Goal: Task Accomplishment & Management: Complete application form

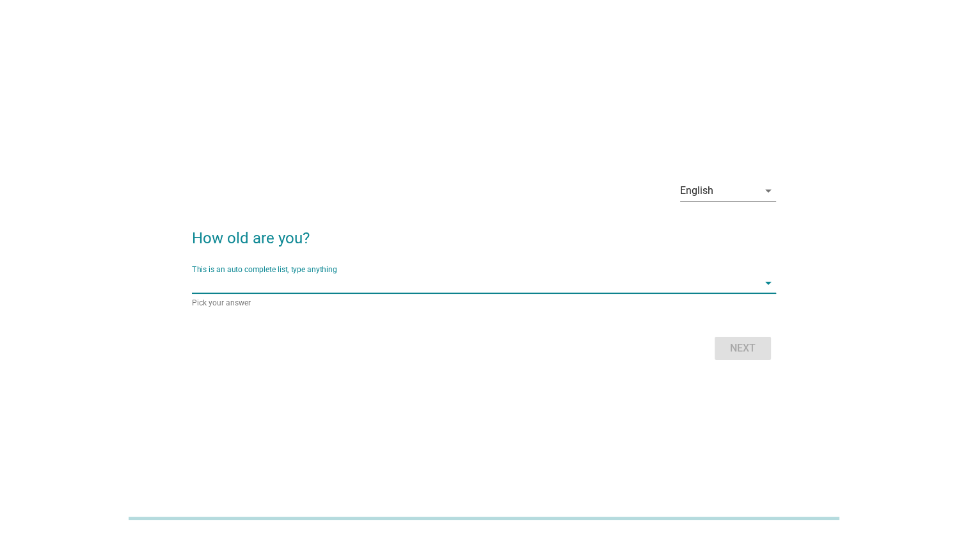
click at [374, 287] on input "This is an auto complete list, type anything" at bounding box center [475, 283] width 566 height 20
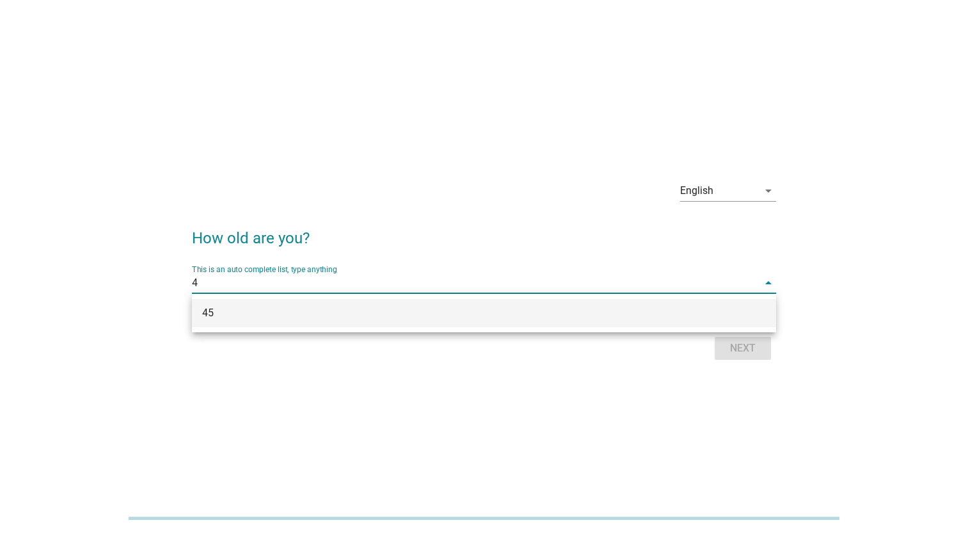
type input "45"
click at [283, 321] on div "45" at bounding box center [484, 313] width 584 height 28
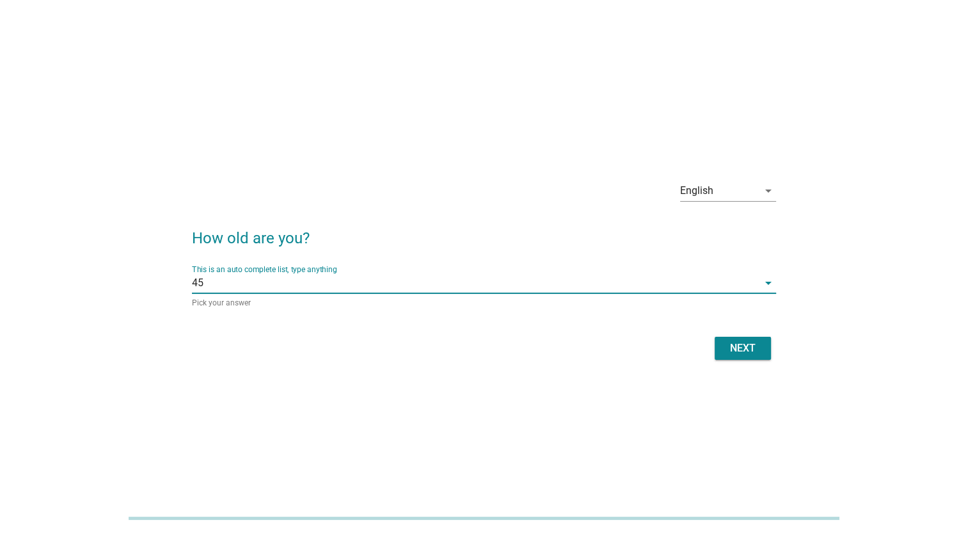
click at [728, 343] on div "Next" at bounding box center [743, 348] width 36 height 15
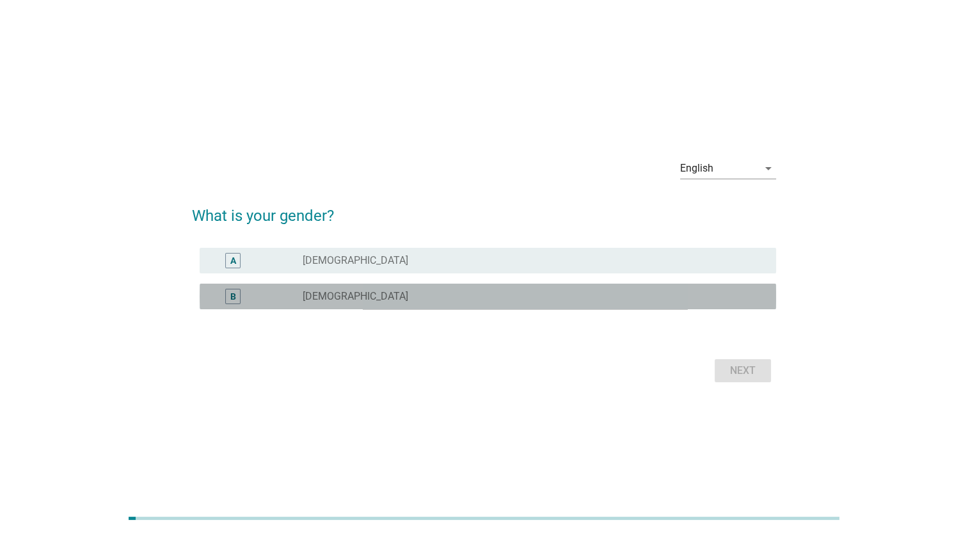
click at [330, 297] on label "[DEMOGRAPHIC_DATA]" at bounding box center [356, 296] width 106 height 13
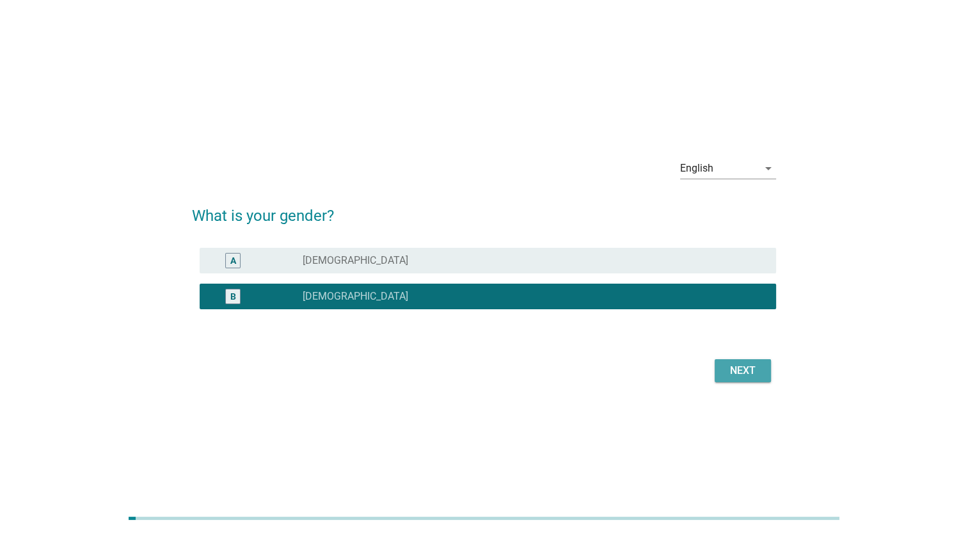
click at [737, 364] on div "Next" at bounding box center [743, 370] width 36 height 15
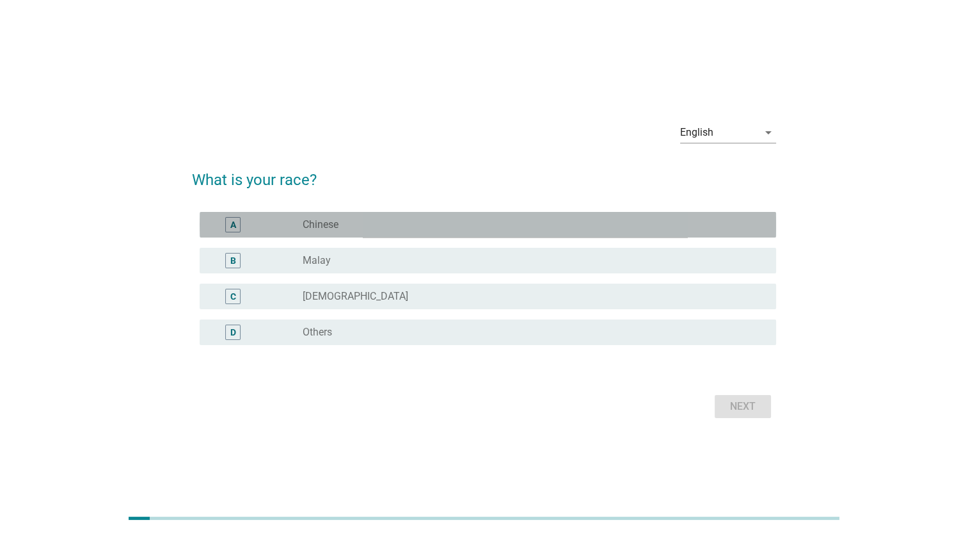
click at [404, 225] on div "radio_button_unchecked Chinese" at bounding box center [529, 224] width 453 height 13
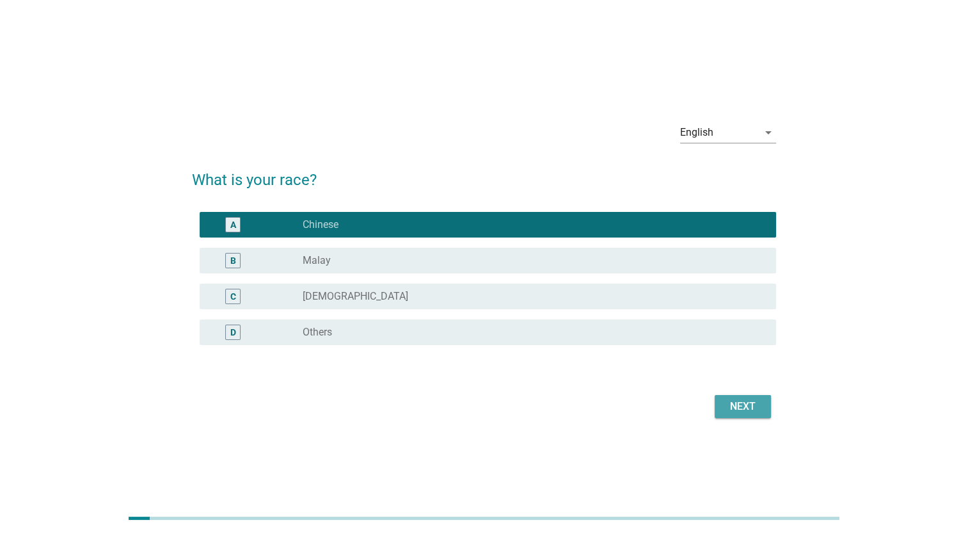
click at [741, 399] on div "Next" at bounding box center [743, 406] width 36 height 15
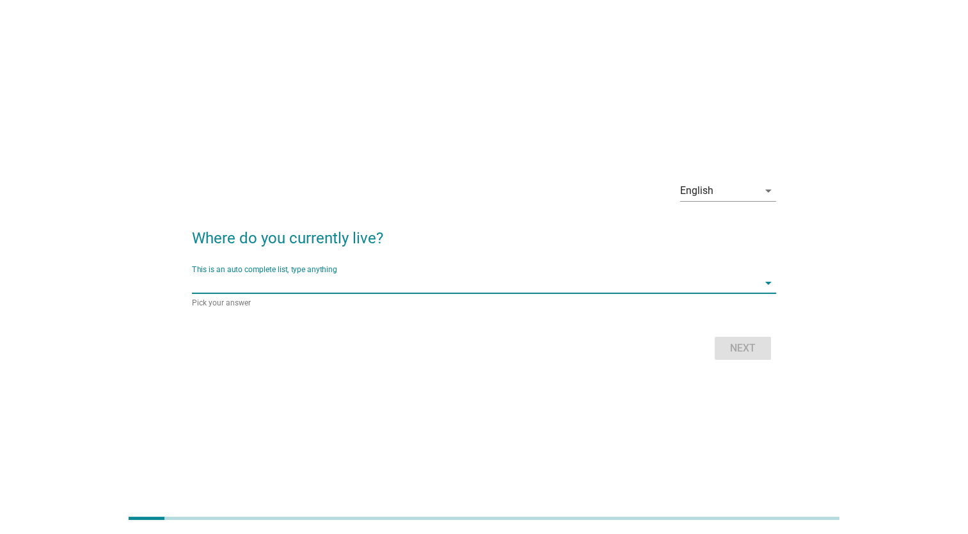
click at [701, 282] on input "This is an auto complete list, type anything" at bounding box center [475, 283] width 566 height 20
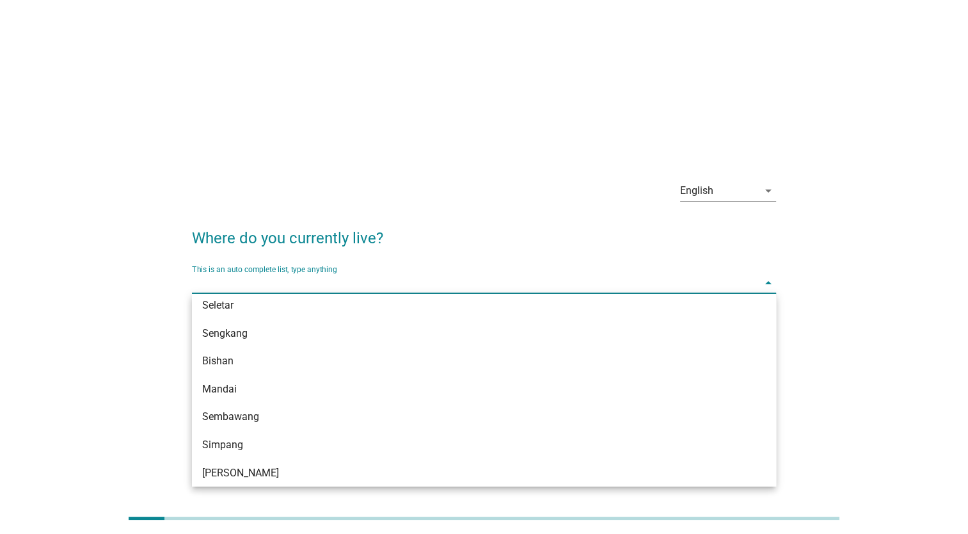
scroll to position [935, 0]
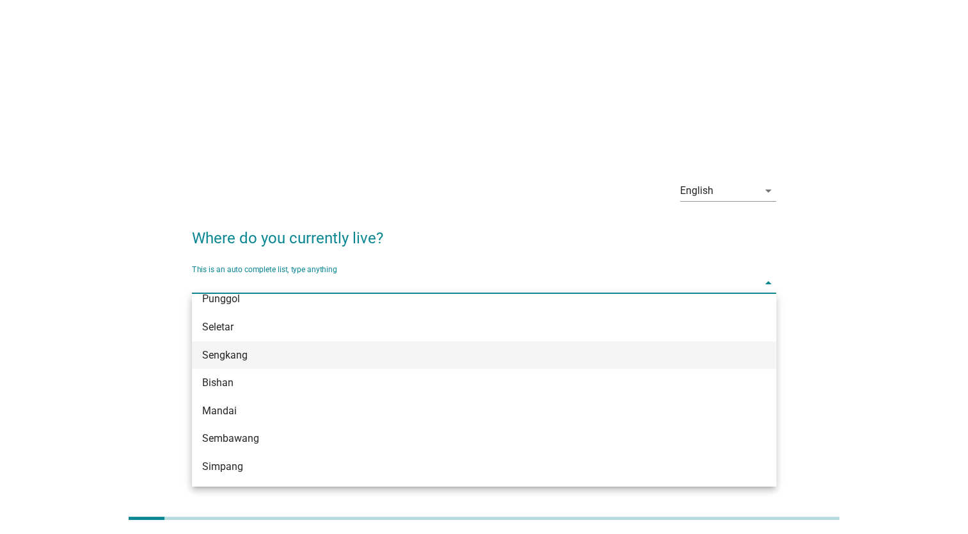
click at [424, 352] on div "Sengkang" at bounding box center [460, 355] width 517 height 15
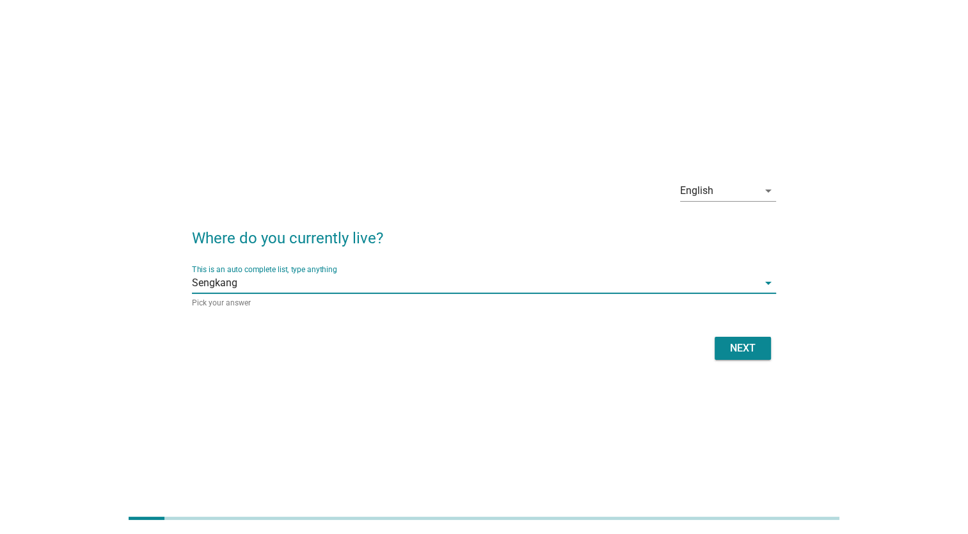
click at [744, 339] on button "Next" at bounding box center [743, 348] width 56 height 23
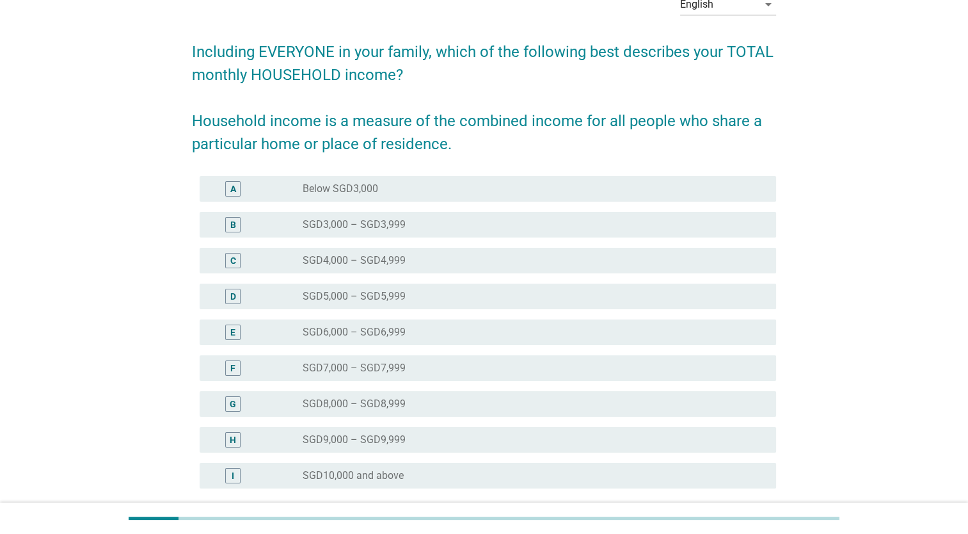
scroll to position [128, 0]
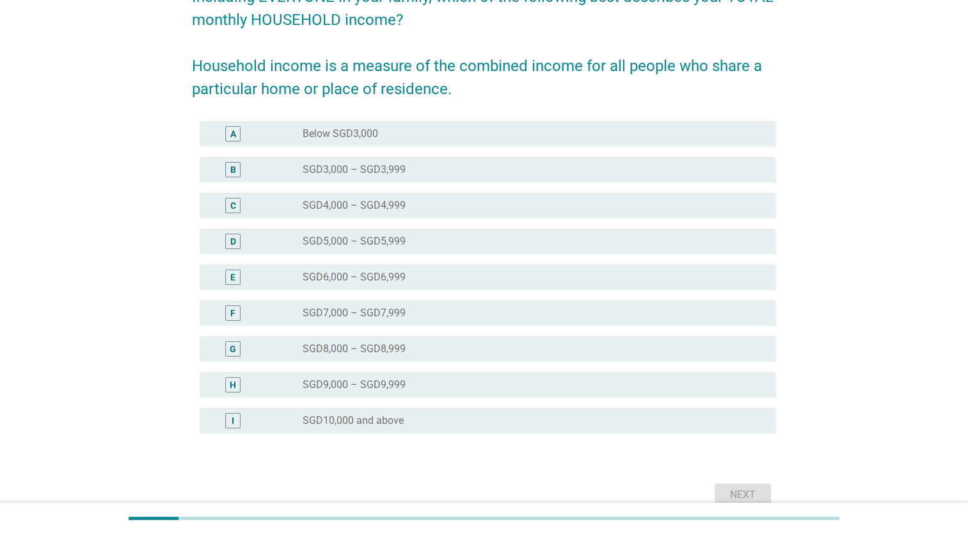
click at [443, 419] on div "radio_button_unchecked SGD10,000 and above" at bounding box center [529, 420] width 453 height 13
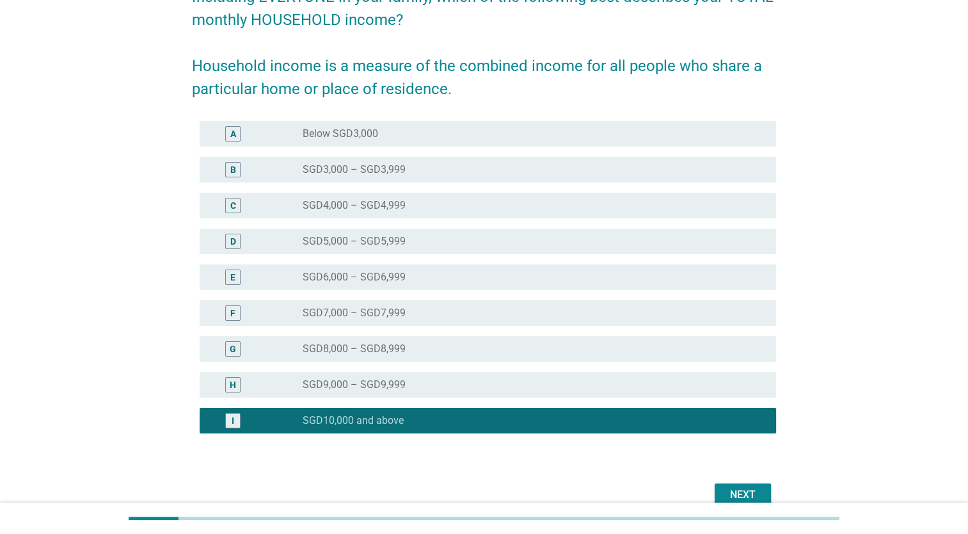
click at [744, 493] on div "Next" at bounding box center [743, 494] width 36 height 15
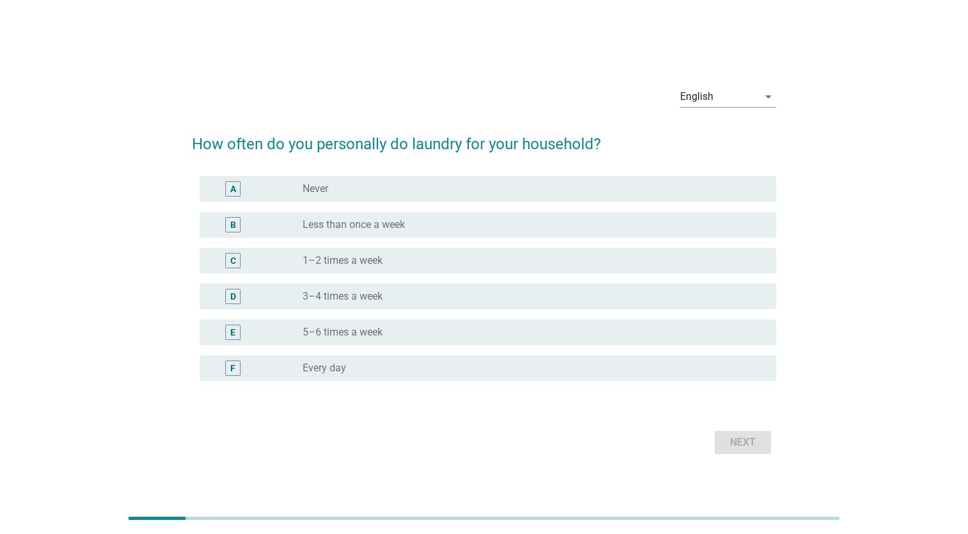
click at [428, 260] on div "radio_button_unchecked 1–2 times a week" at bounding box center [529, 260] width 453 height 13
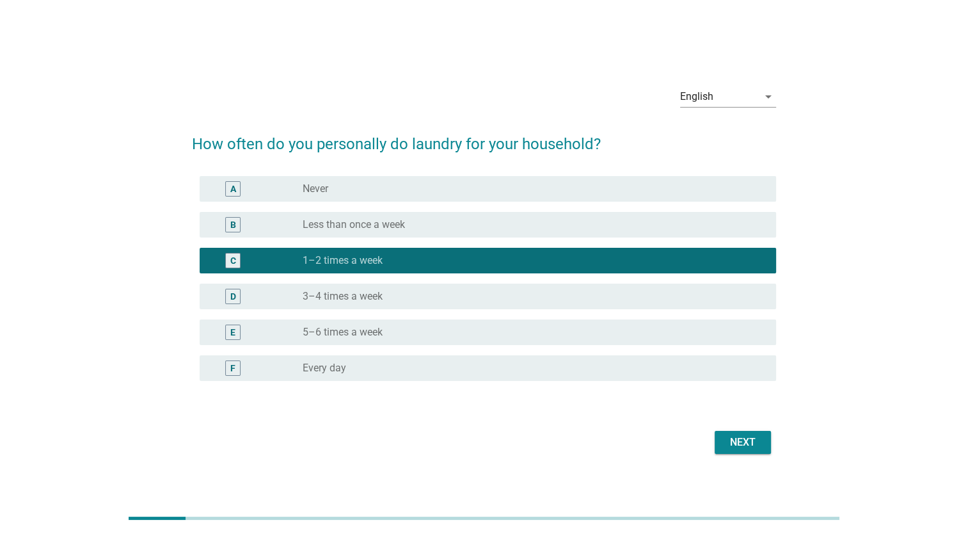
click at [759, 442] on div "Next" at bounding box center [743, 442] width 36 height 15
